Goal: Check status: Check status

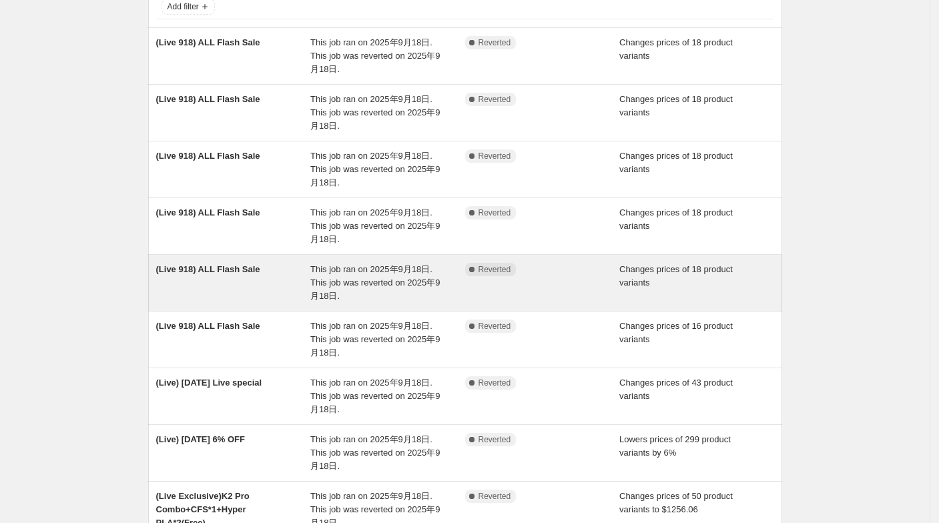
scroll to position [222, 0]
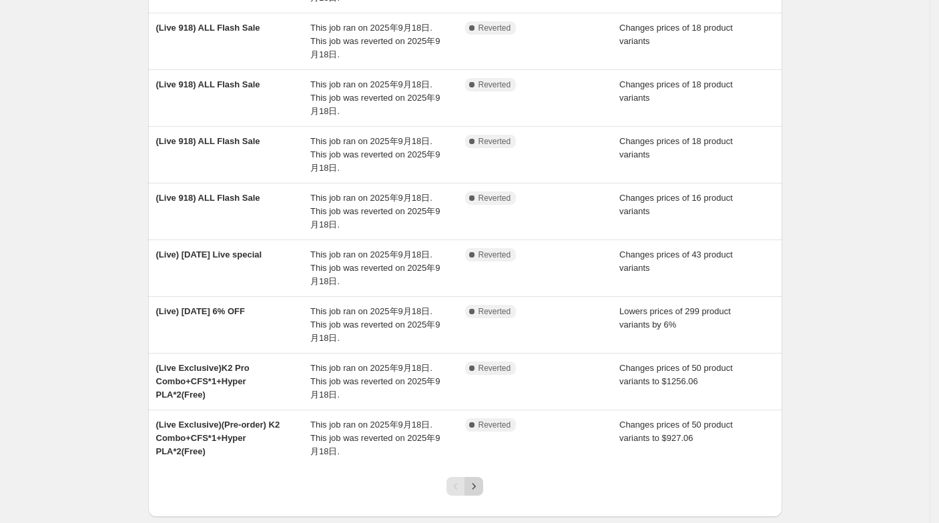
click at [481, 484] on icon "Next" at bounding box center [473, 486] width 13 height 13
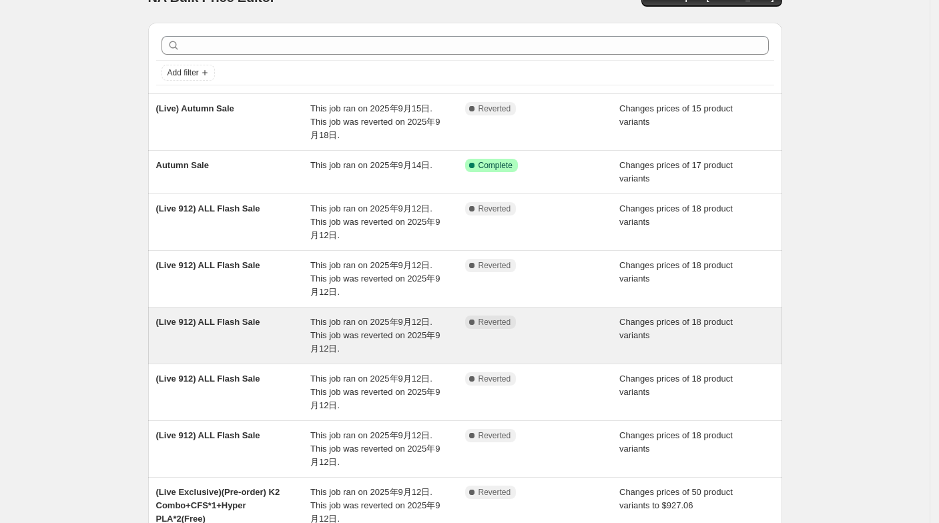
scroll to position [0, 0]
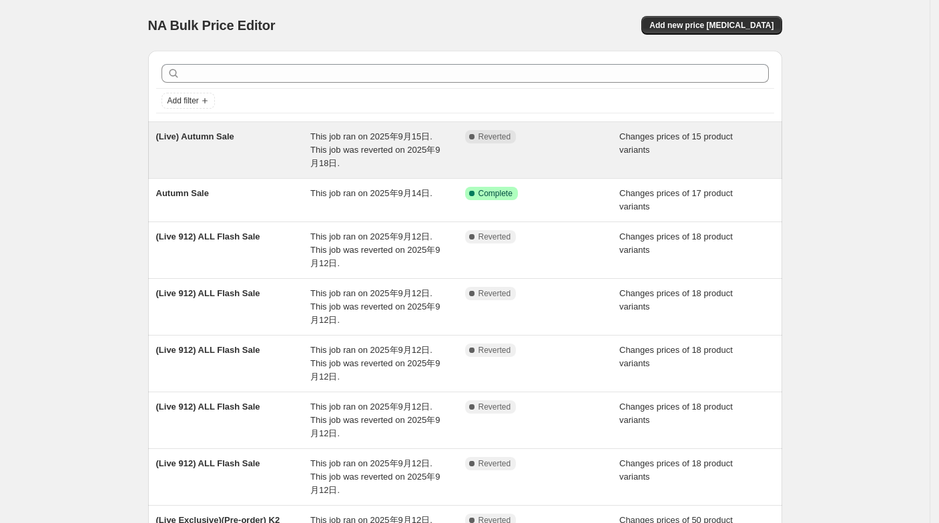
click at [337, 164] on span "This job ran on 2025年9月15日. This job was reverted on 2025年9月18日." at bounding box center [374, 149] width 129 height 37
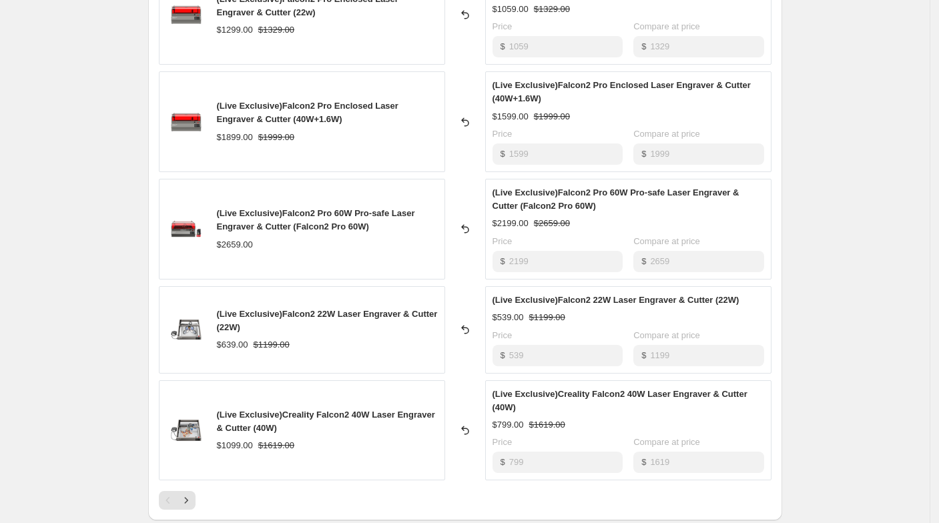
scroll to position [495, 0]
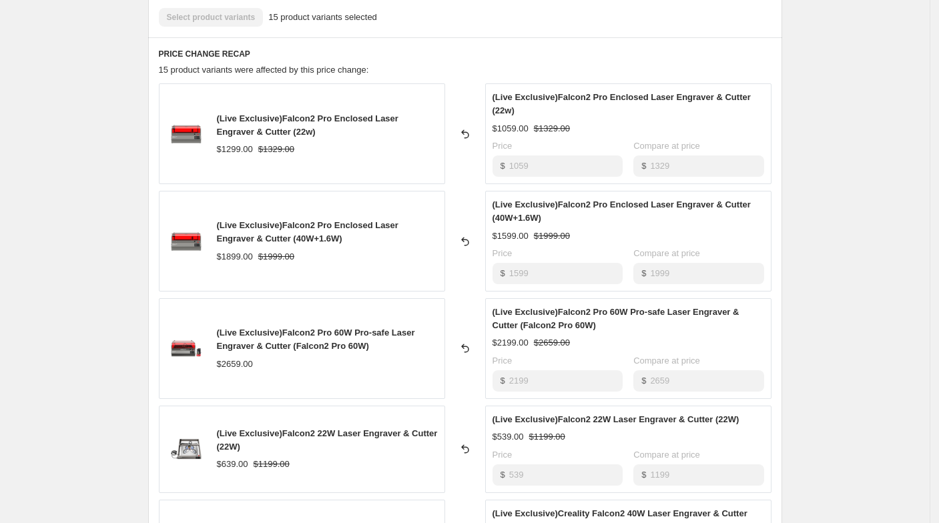
click at [509, 168] on div "$ 1059" at bounding box center [558, 165] width 130 height 21
click at [505, 263] on div "$ 1599" at bounding box center [558, 273] width 130 height 21
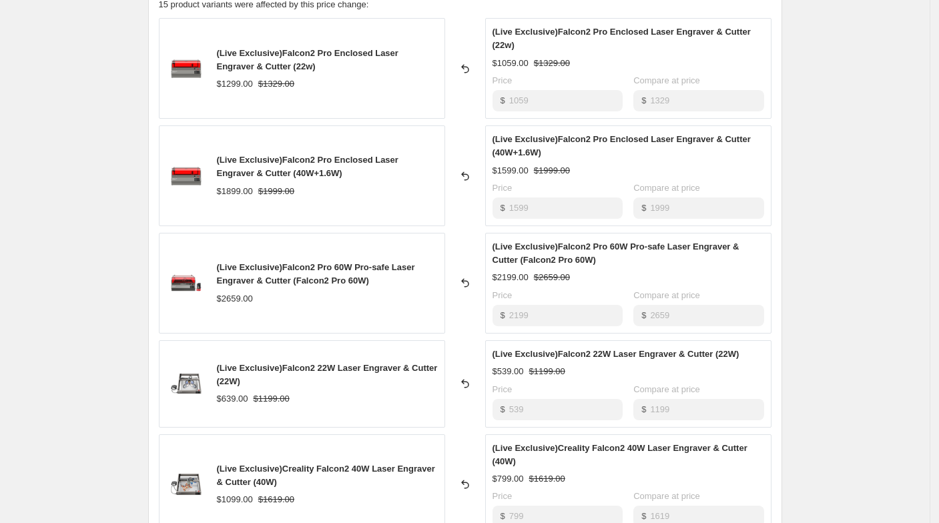
scroll to position [643, 0]
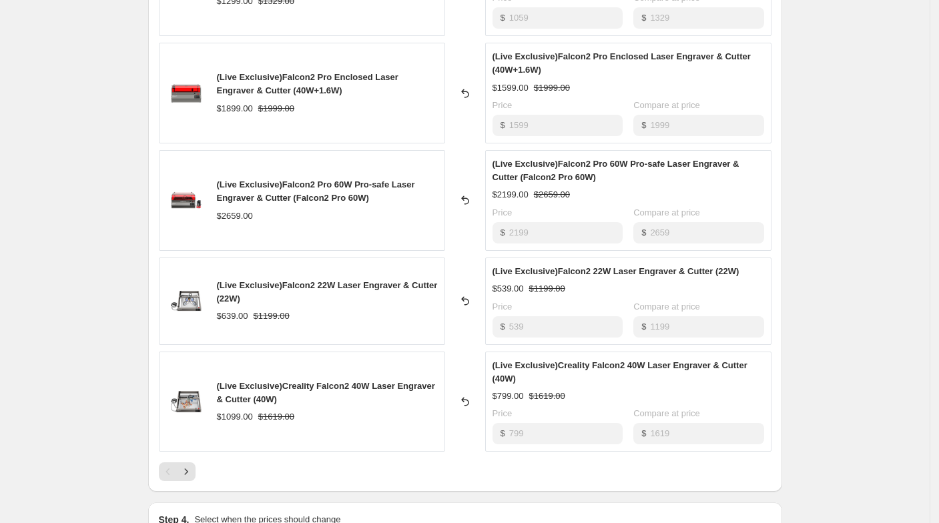
click at [511, 234] on div "$ 2199" at bounding box center [558, 232] width 130 height 21
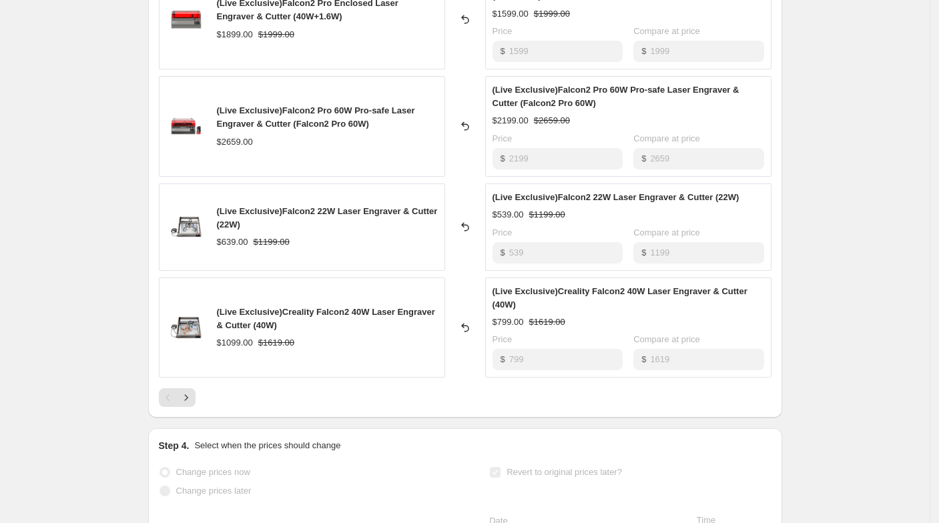
click at [500, 353] on div "$ 799" at bounding box center [558, 359] width 130 height 21
click at [192, 391] on icon "Next" at bounding box center [186, 397] width 13 height 13
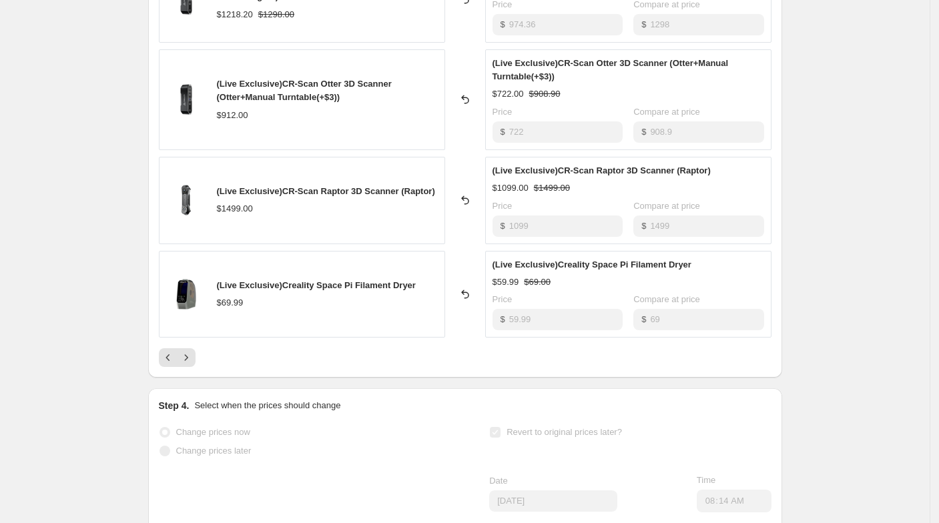
scroll to position [420, 0]
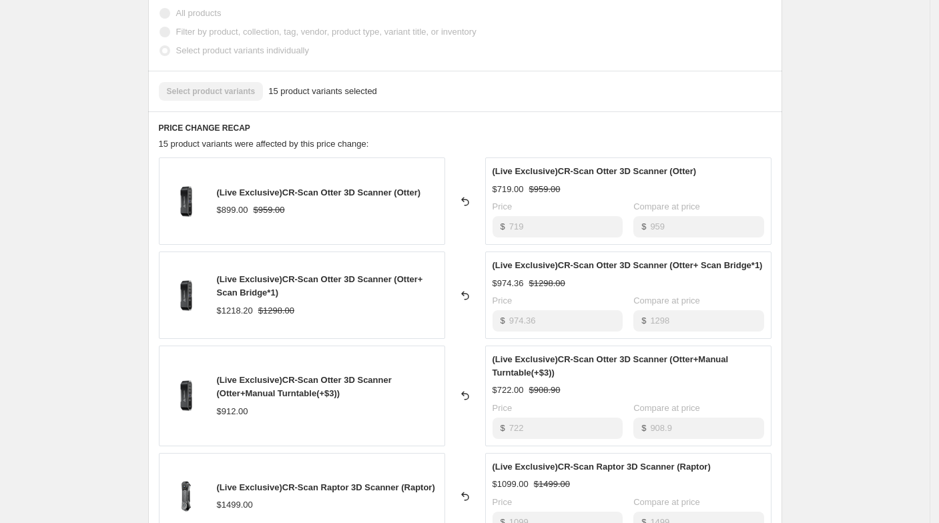
click at [507, 220] on div "$ 719" at bounding box center [558, 226] width 130 height 21
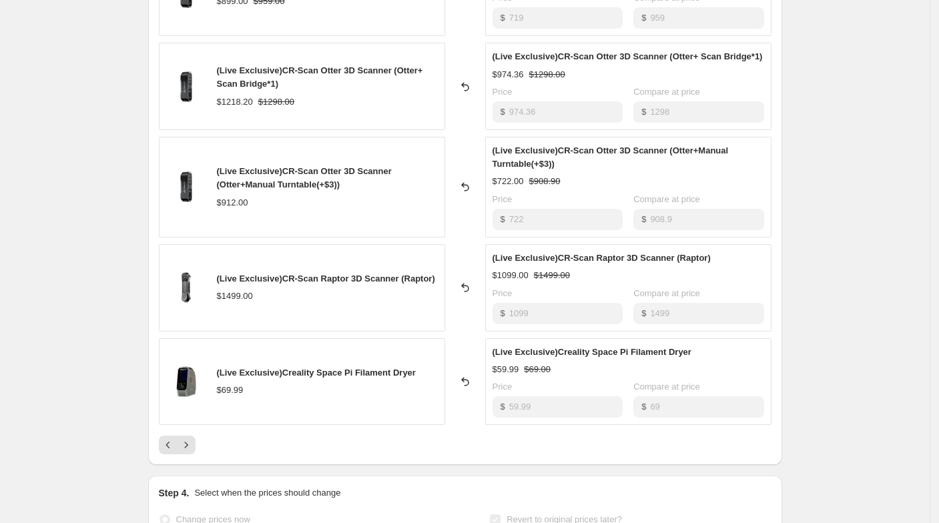
scroll to position [643, 0]
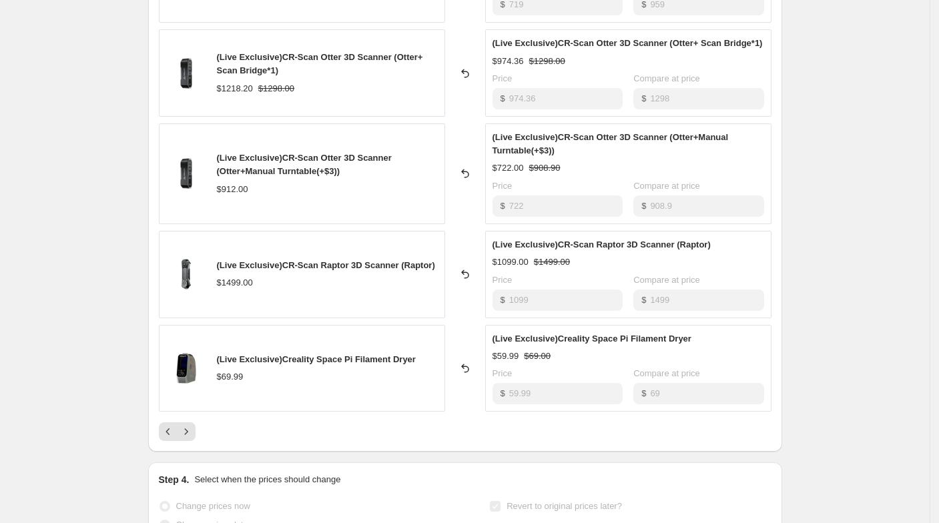
click at [493, 294] on div "(Live Exclusive)CR-Scan Raptor 3D Scanner (Raptor) $1099.00 $1499.00 Price $ 10…" at bounding box center [628, 274] width 286 height 87
click at [497, 292] on div "$ 1099" at bounding box center [558, 300] width 130 height 21
click at [509, 396] on div "$ 59.99" at bounding box center [558, 393] width 130 height 21
click at [193, 432] on icon "Next" at bounding box center [186, 431] width 13 height 13
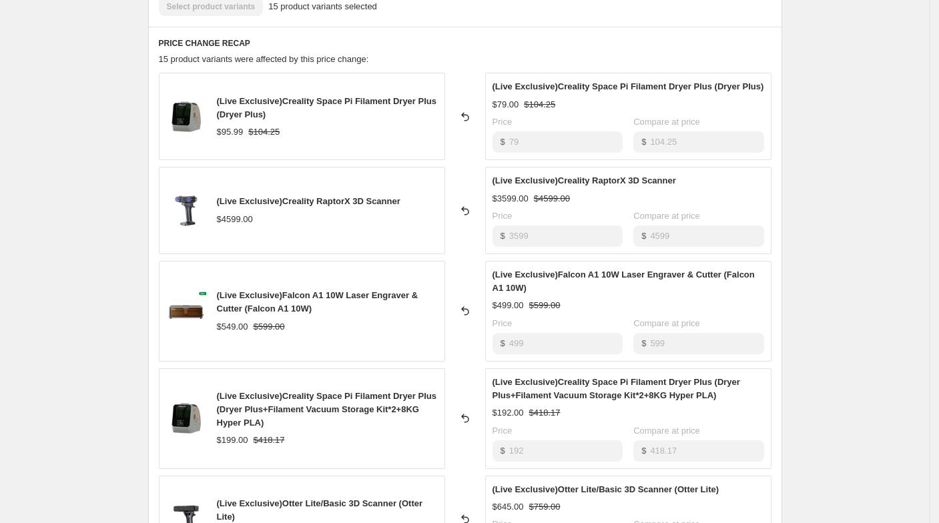
scroll to position [420, 0]
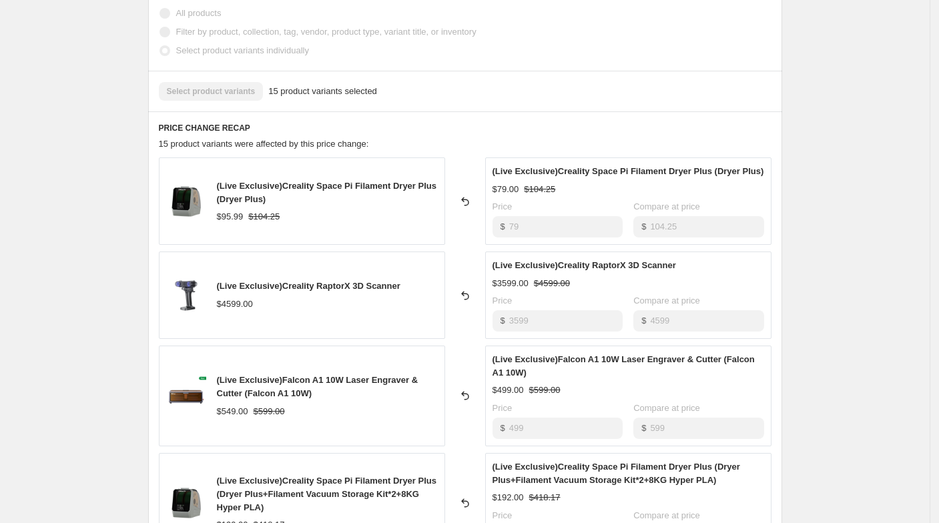
click at [461, 310] on div "(Live Exclusive)Creality RaptorX 3D Scanner $4599.00 Reverted back (Live Exclus…" at bounding box center [465, 295] width 613 height 87
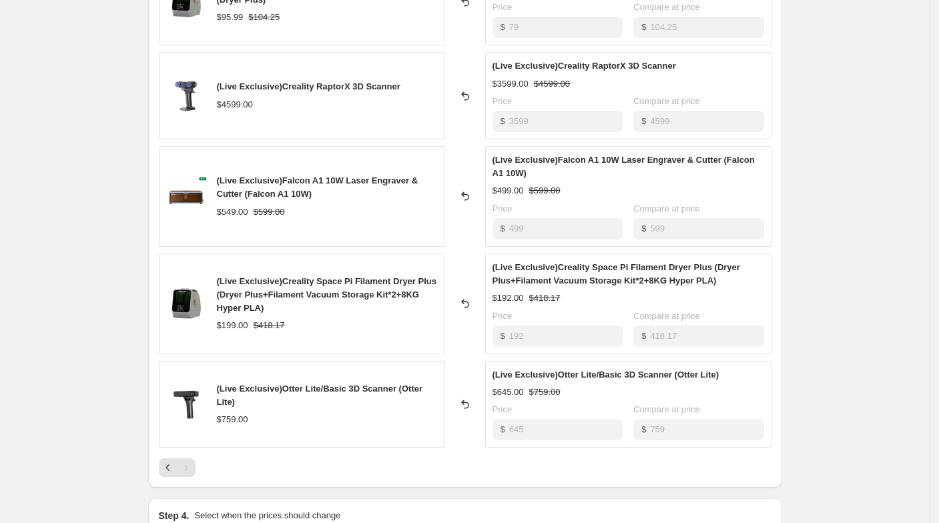
scroll to position [643, 0]
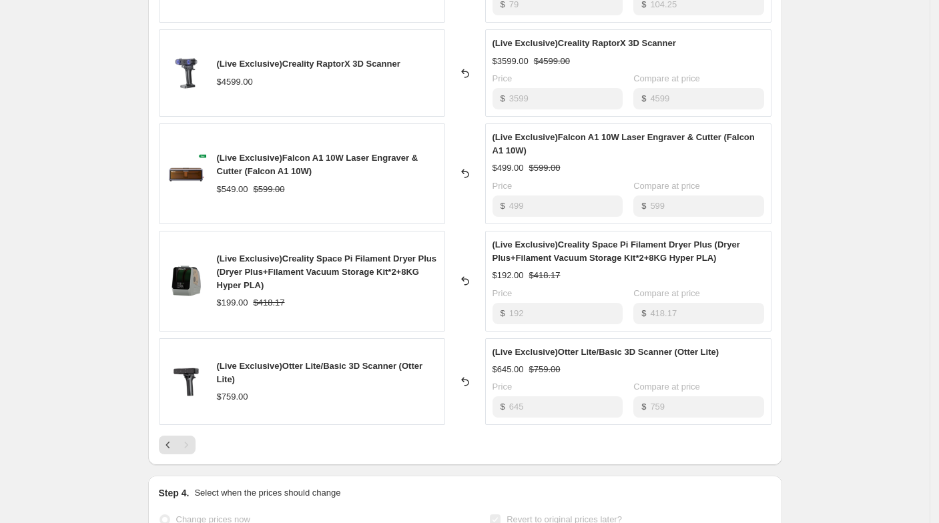
click at [504, 400] on div "$ 645" at bounding box center [558, 406] width 130 height 21
click at [170, 442] on icon "Previous" at bounding box center [168, 445] width 4 height 7
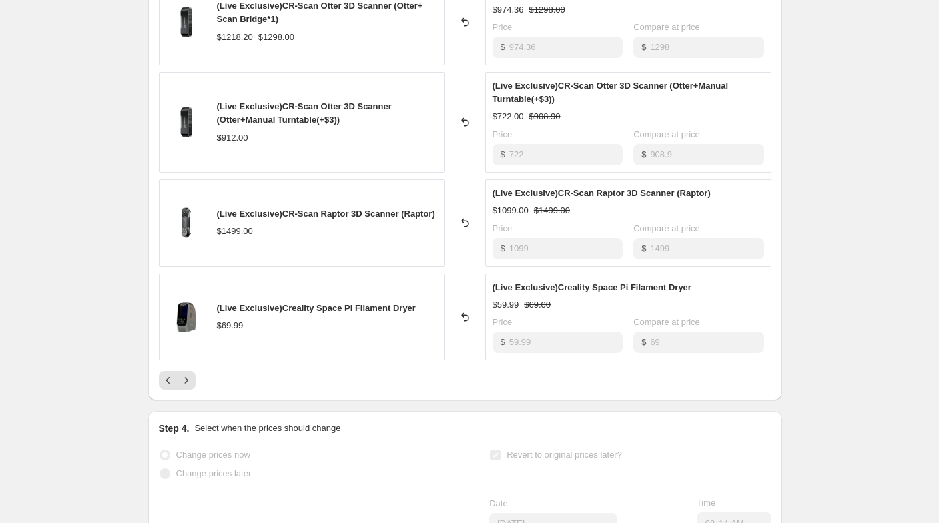
scroll to position [717, 0]
